Goal: Task Accomplishment & Management: Manage account settings

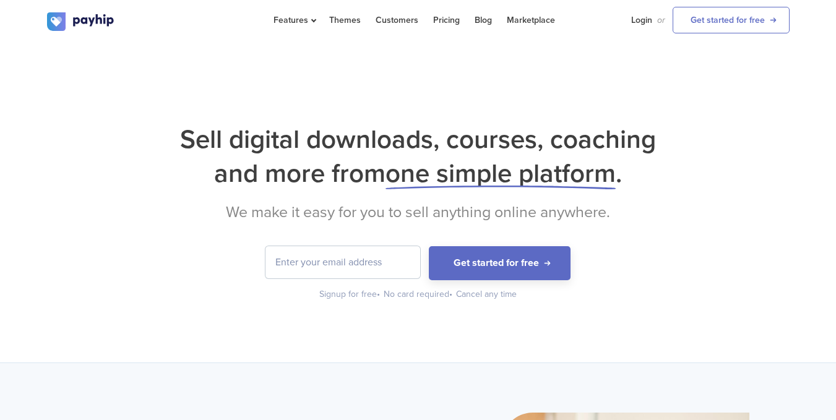
click at [352, 267] on input "email" at bounding box center [343, 262] width 155 height 32
click at [341, 261] on input "email" at bounding box center [343, 262] width 155 height 32
click at [371, 268] on input "juniorgriffiths84@" at bounding box center [343, 262] width 155 height 32
drag, startPoint x: 395, startPoint y: 263, endPoint x: 272, endPoint y: 262, distance: 123.2
click at [272, 262] on input "juniorgriffiths84@gmail.com" at bounding box center [343, 262] width 155 height 32
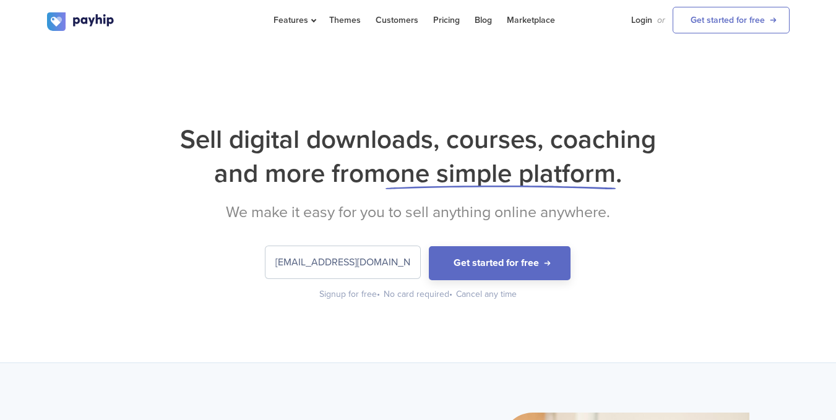
type input "juniorgriffiths84@gmail.com"
click at [641, 16] on link "Login" at bounding box center [641, 20] width 21 height 40
